Goal: Task Accomplishment & Management: Use online tool/utility

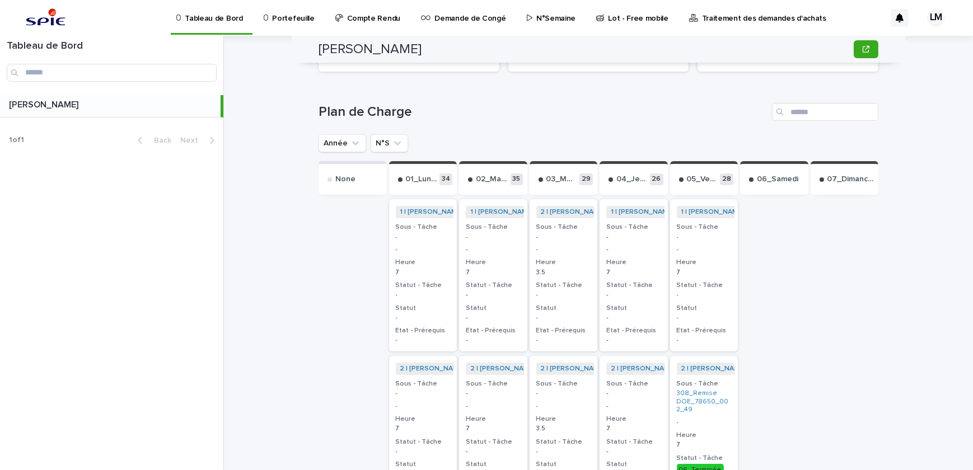
scroll to position [152, 0]
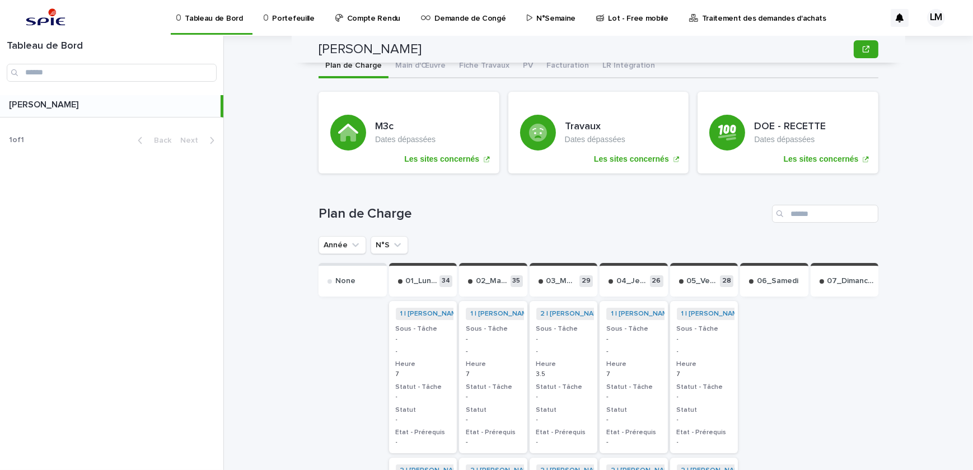
click at [286, 15] on p "Portefeuille" at bounding box center [293, 12] width 42 height 24
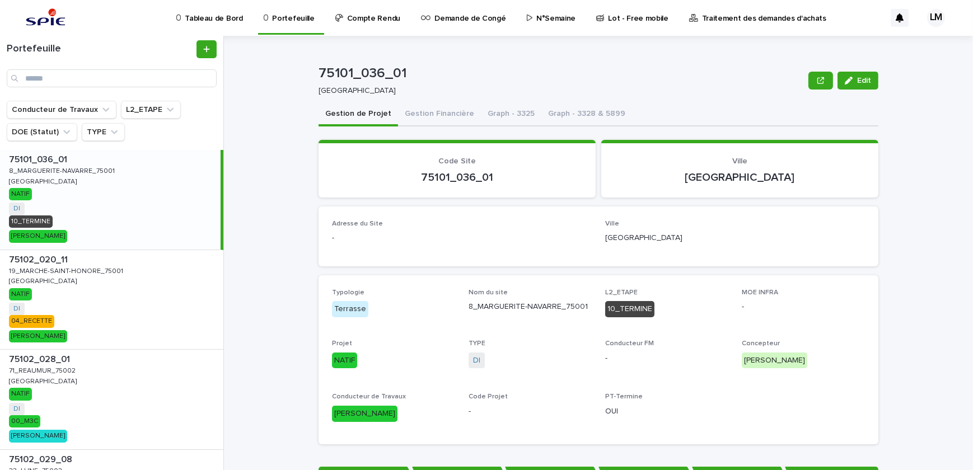
click at [537, 22] on p "N°Semaine" at bounding box center [556, 12] width 39 height 24
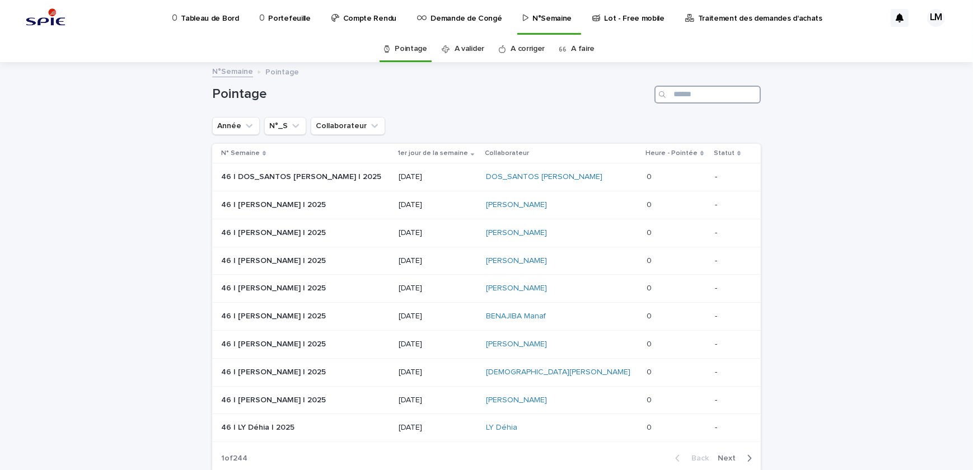
click at [696, 99] on input "Search" at bounding box center [708, 95] width 106 height 18
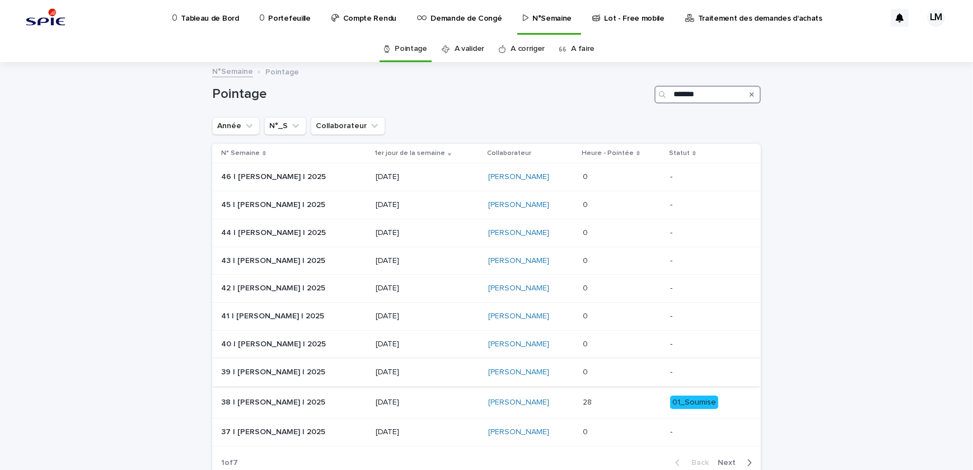
type input "*******"
click at [619, 373] on p at bounding box center [622, 373] width 79 height 10
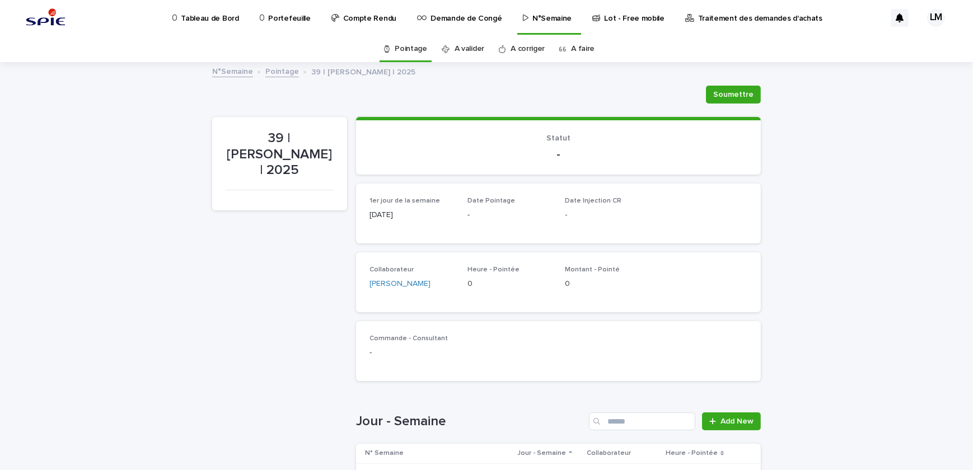
scroll to position [254, 0]
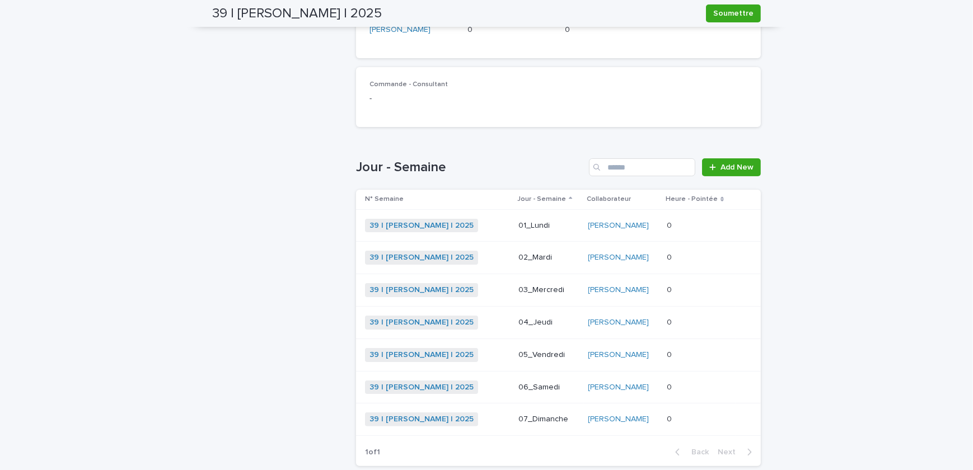
click at [674, 229] on p "0" at bounding box center [670, 225] width 7 height 12
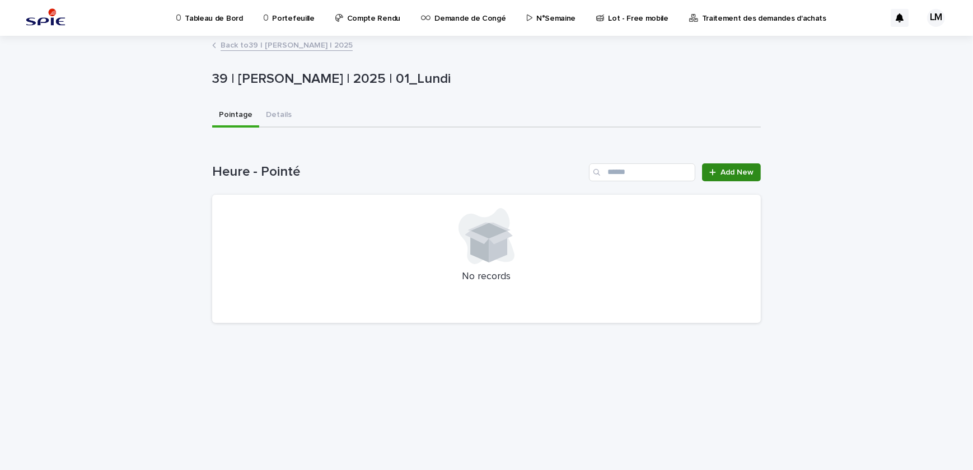
click at [719, 172] on div at bounding box center [715, 173] width 11 height 8
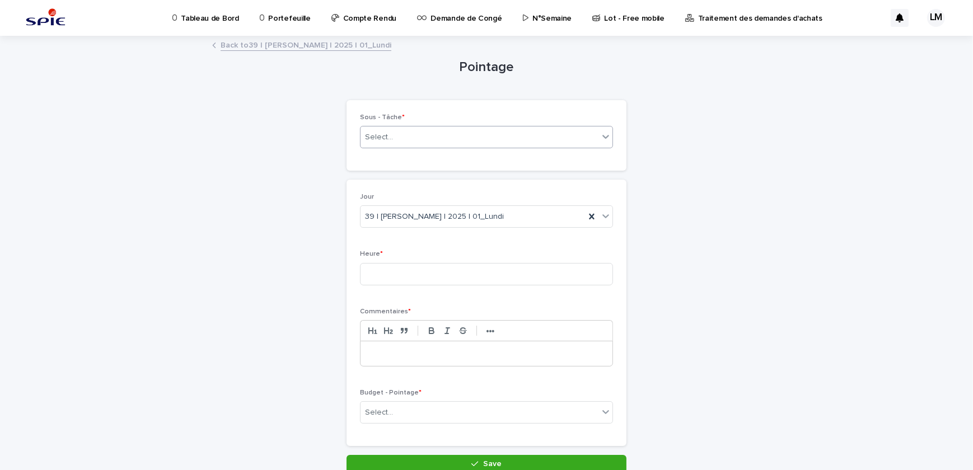
click at [408, 134] on div "Select..." at bounding box center [480, 137] width 238 height 18
type input "**********"
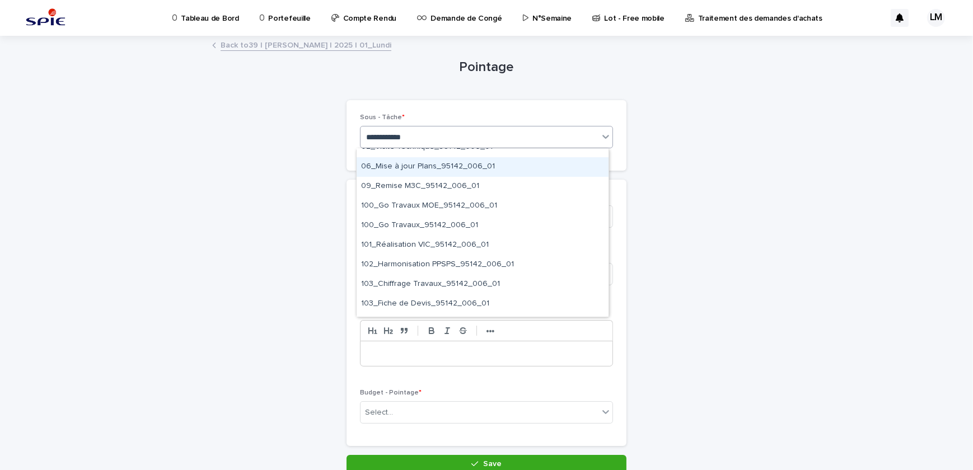
scroll to position [101, 0]
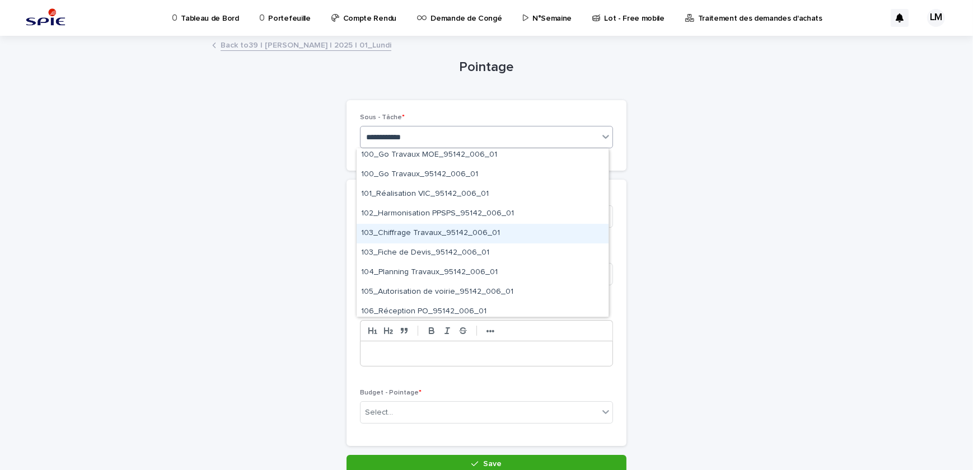
click at [442, 227] on div "103_Chiffrage Travaux_95142_006_01" at bounding box center [483, 234] width 252 height 20
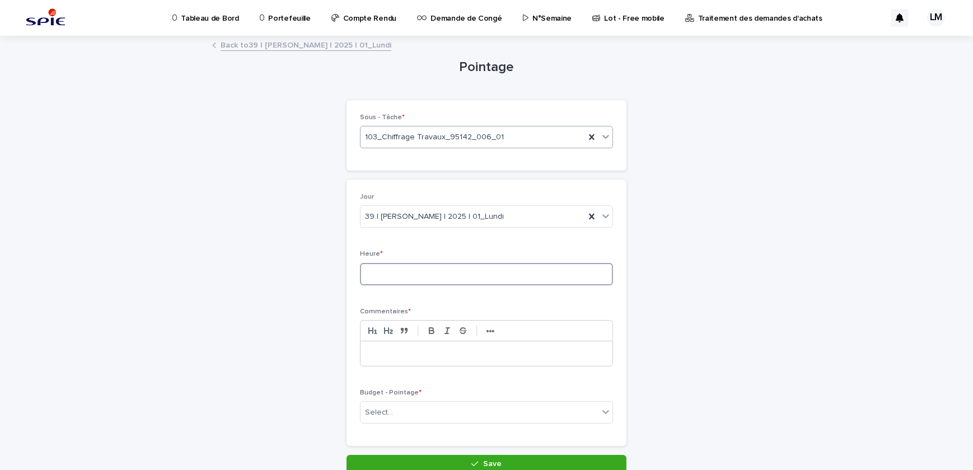
click at [431, 282] on input at bounding box center [486, 274] width 253 height 22
type input "*"
click at [412, 341] on div at bounding box center [486, 354] width 253 height 26
click at [431, 350] on p at bounding box center [486, 353] width 235 height 11
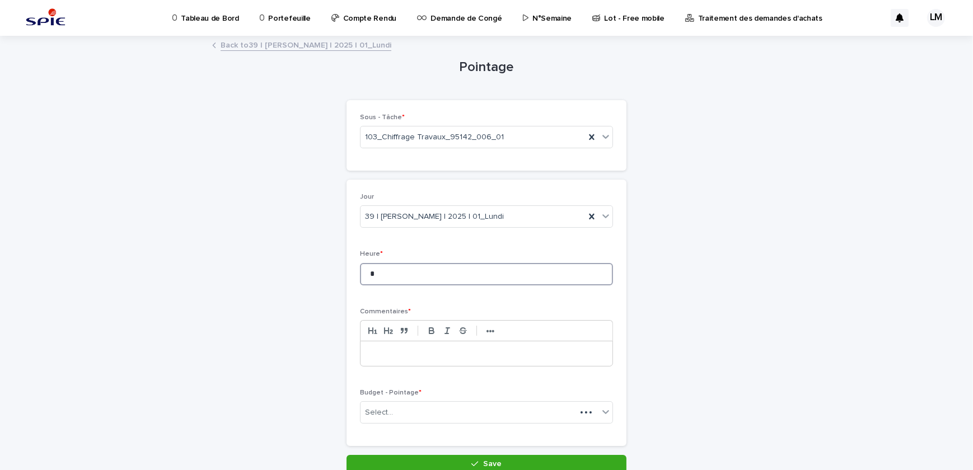
click at [386, 272] on input "*" at bounding box center [486, 274] width 253 height 22
type input "*"
click at [390, 350] on p at bounding box center [486, 353] width 235 height 11
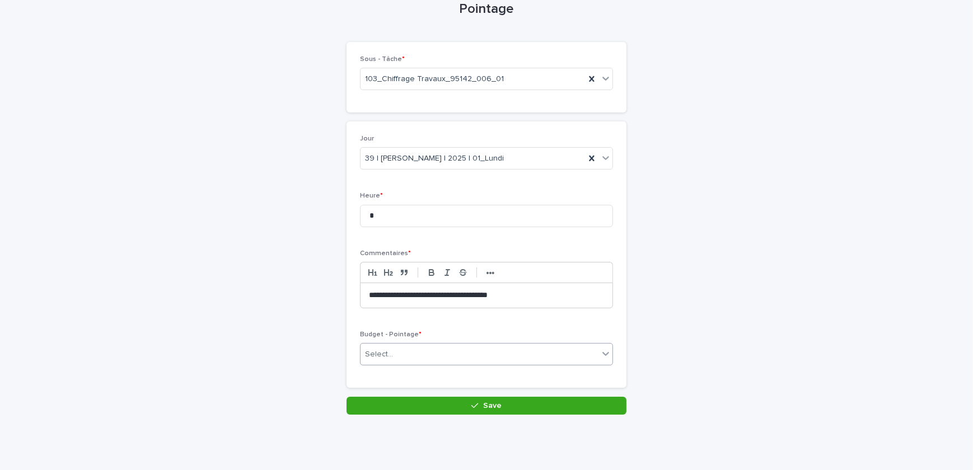
click at [390, 351] on div "Select..." at bounding box center [480, 355] width 238 height 18
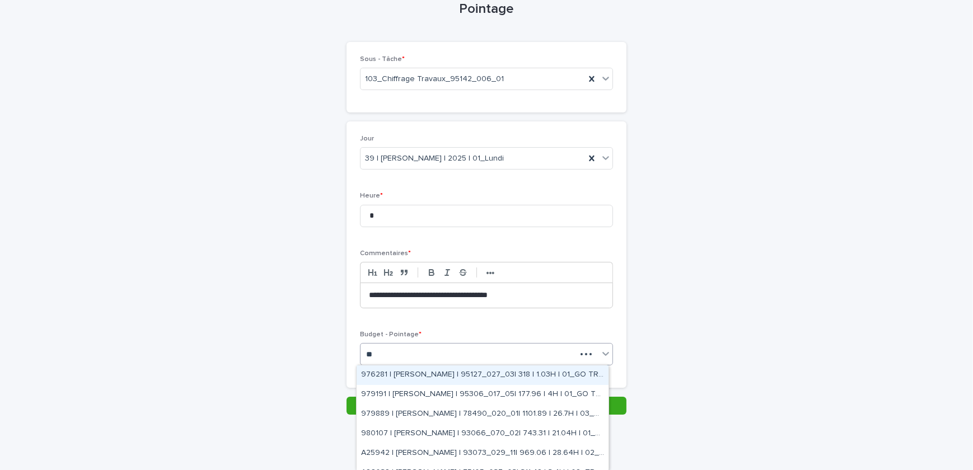
type input "*"
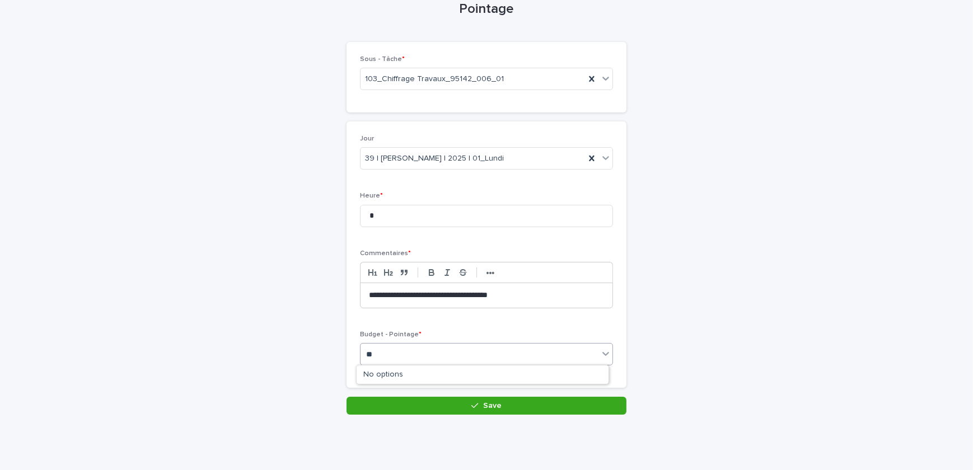
type input "*"
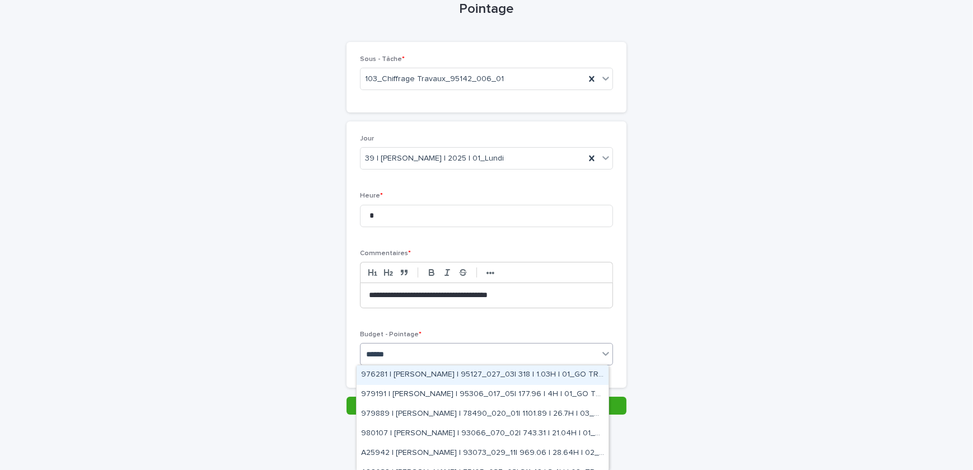
type input "*******"
drag, startPoint x: 465, startPoint y: 374, endPoint x: 481, endPoint y: 360, distance: 20.7
click at [465, 374] on div "976281 | [PERSON_NAME] | 95127_027_03| 318 | 1.03H | 01_GO TRAVAUX" at bounding box center [483, 376] width 252 height 20
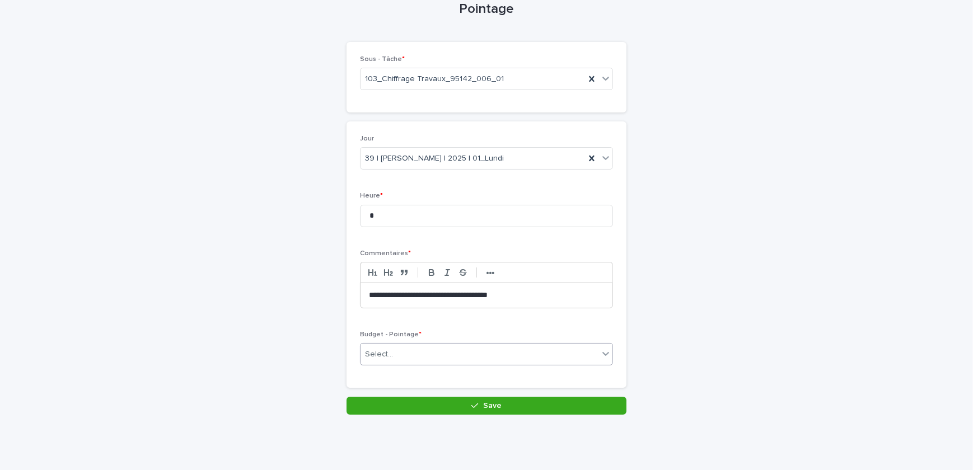
scroll to position [68, 0]
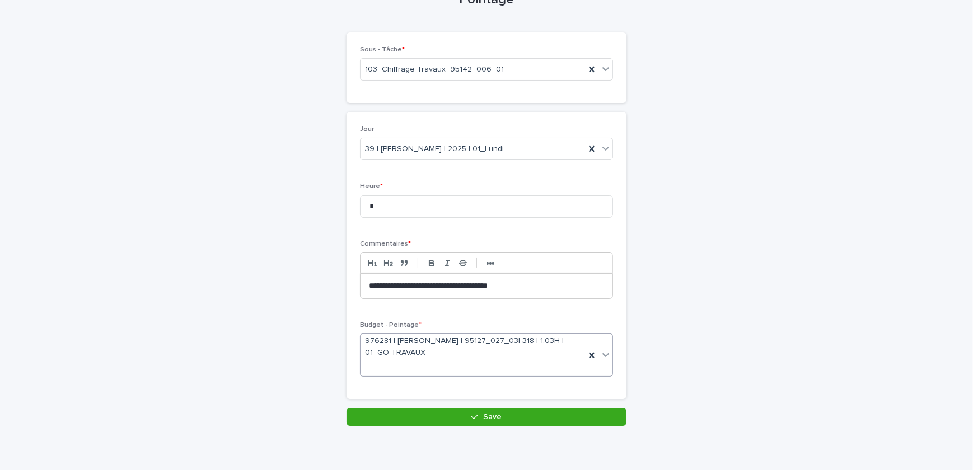
click at [537, 291] on div "**********" at bounding box center [487, 286] width 252 height 25
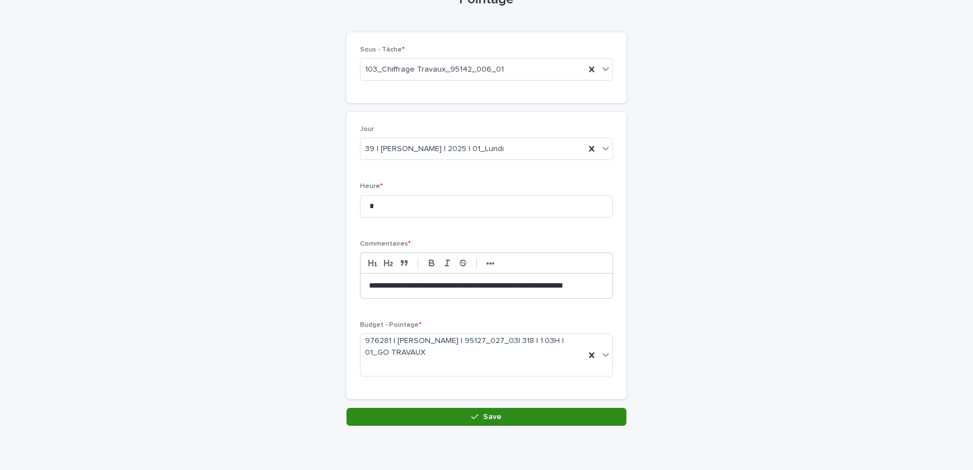
click at [488, 423] on button "Save" at bounding box center [487, 417] width 280 height 18
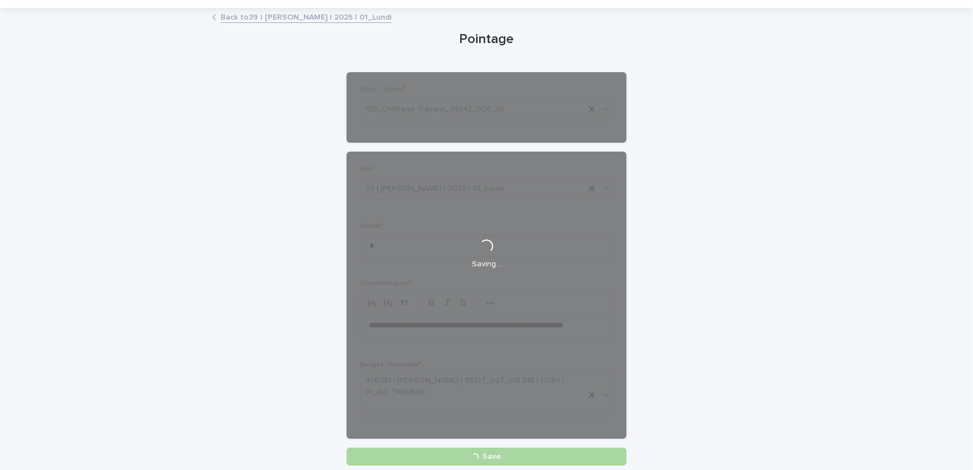
scroll to position [78, 0]
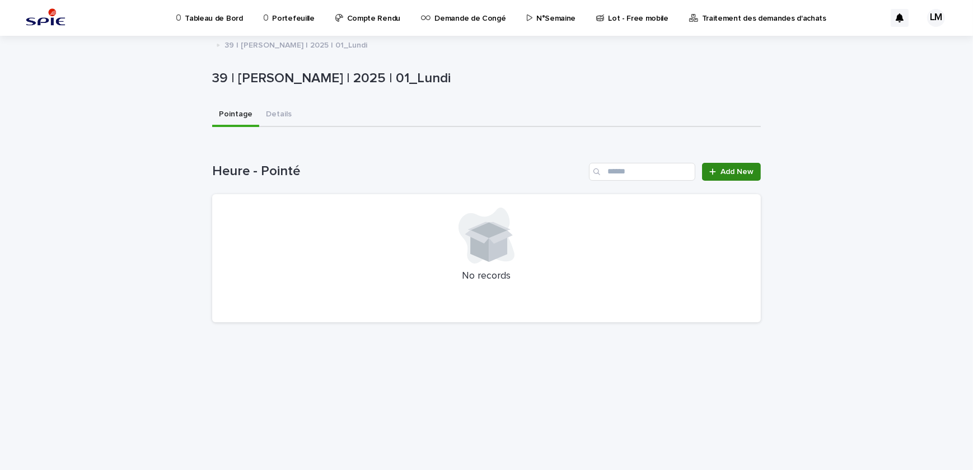
click at [724, 173] on span "Add New" at bounding box center [737, 172] width 33 height 8
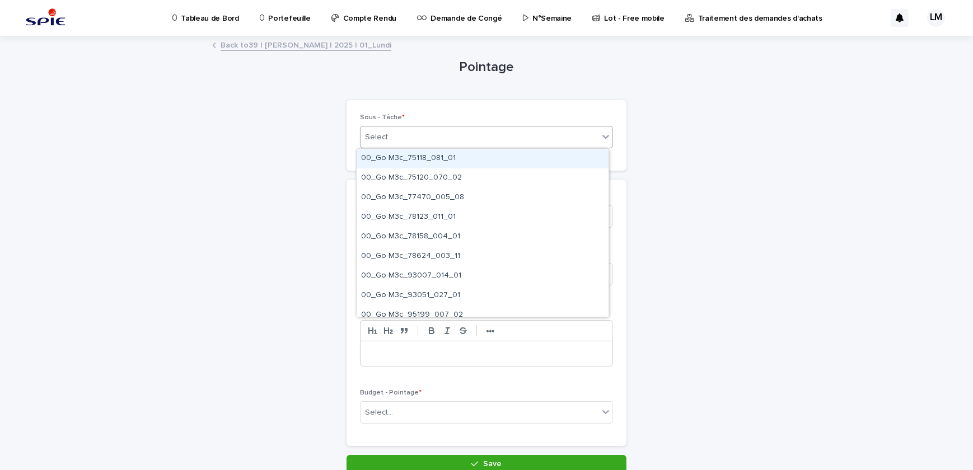
click at [451, 143] on div "Select..." at bounding box center [480, 137] width 238 height 18
type input "**********"
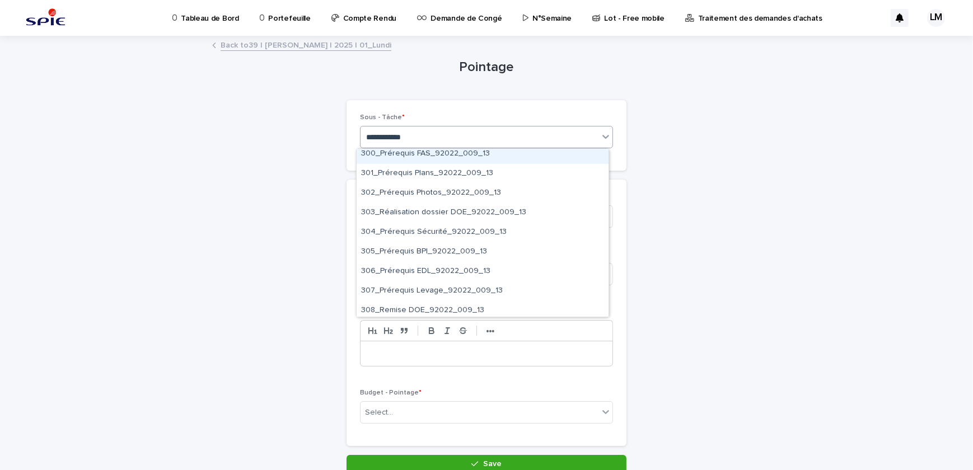
scroll to position [918, 0]
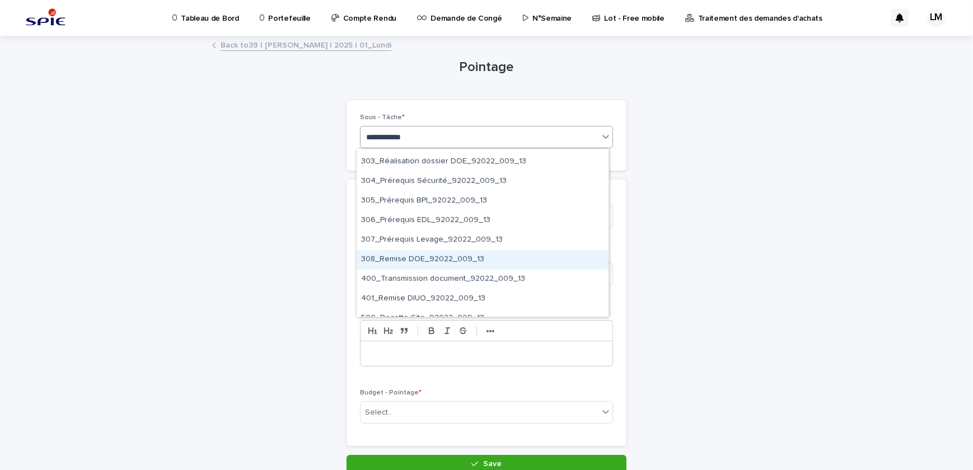
click at [431, 258] on div "308_Remise DOE_92022_009_13" at bounding box center [483, 260] width 252 height 20
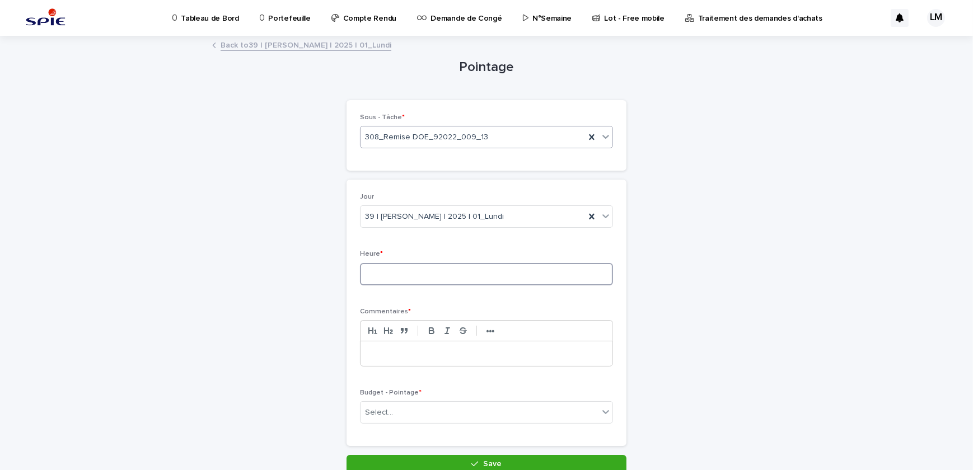
click at [389, 279] on input at bounding box center [486, 274] width 253 height 22
type input "*"
click at [389, 356] on p at bounding box center [486, 353] width 235 height 11
click at [408, 412] on div "Select..." at bounding box center [480, 413] width 238 height 18
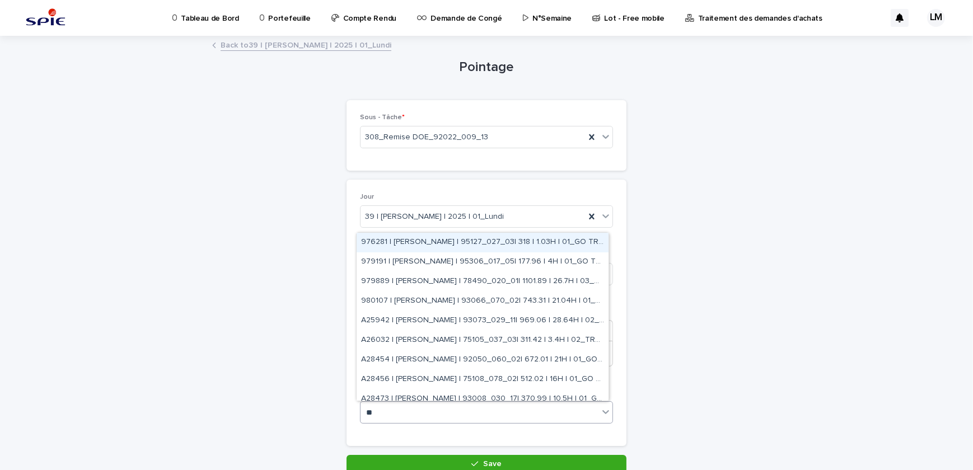
type input "*"
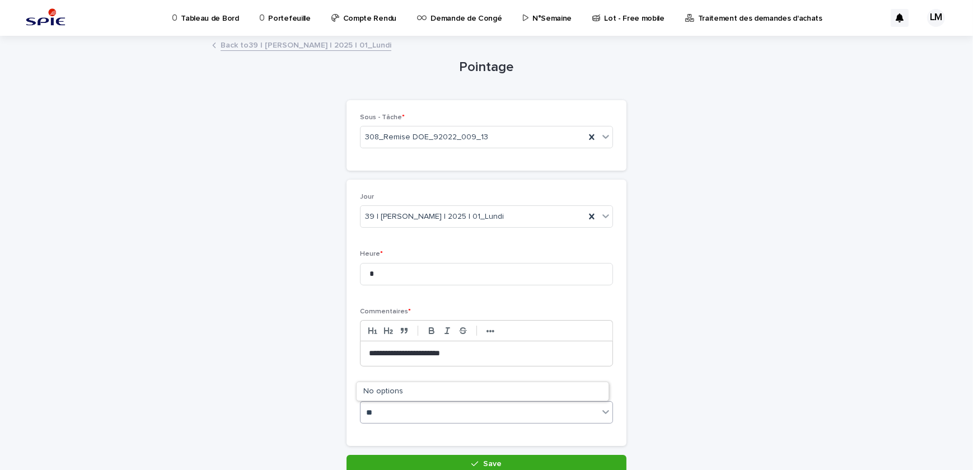
type input "*"
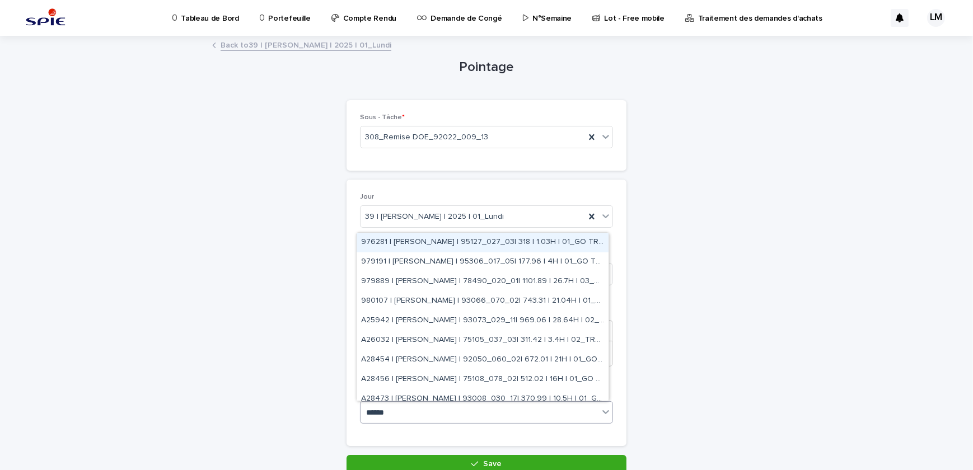
type input "*******"
click at [520, 238] on div "976281 | [PERSON_NAME] | 95127_027_03| 318 | 1.03H | 01_GO TRAVAUX" at bounding box center [483, 243] width 252 height 20
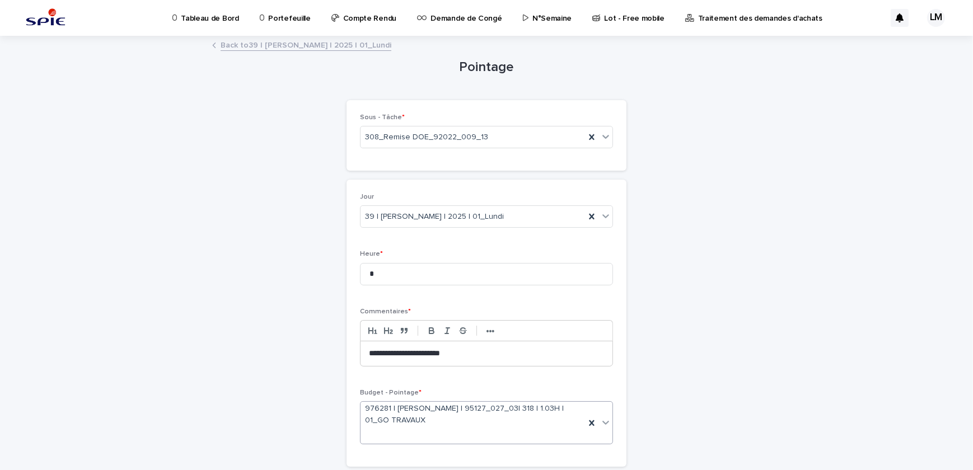
click at [516, 354] on p "**********" at bounding box center [486, 353] width 235 height 11
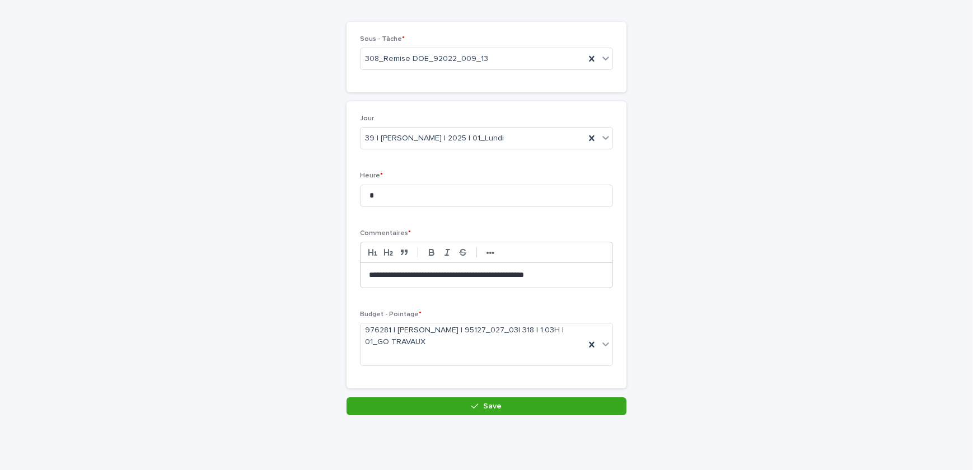
click at [502, 420] on div "**********" at bounding box center [487, 201] width 560 height 485
click at [498, 399] on button "Save" at bounding box center [487, 407] width 280 height 18
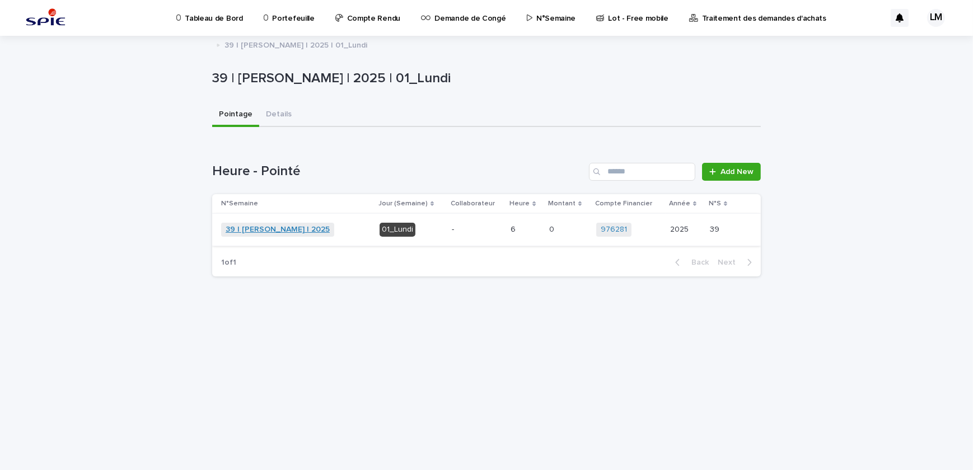
click at [297, 230] on link "39 | [PERSON_NAME] | 2025" at bounding box center [278, 230] width 104 height 10
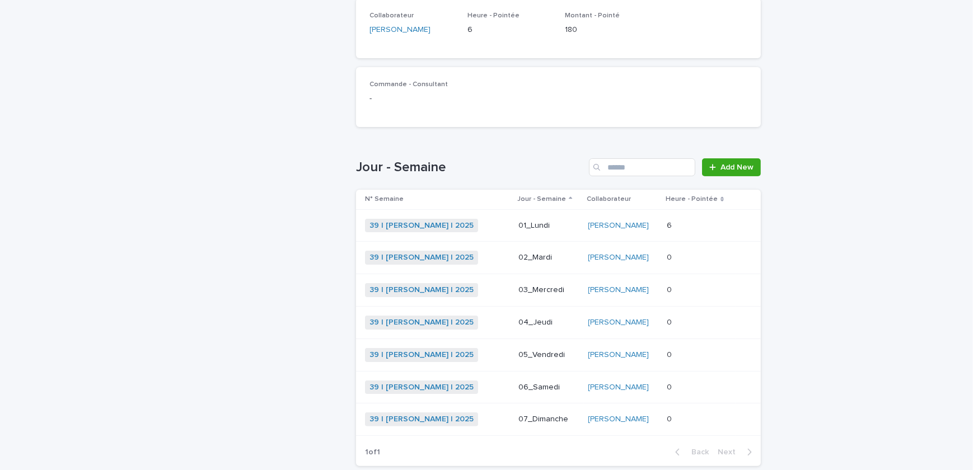
scroll to position [305, 0]
